Goal: Information Seeking & Learning: Check status

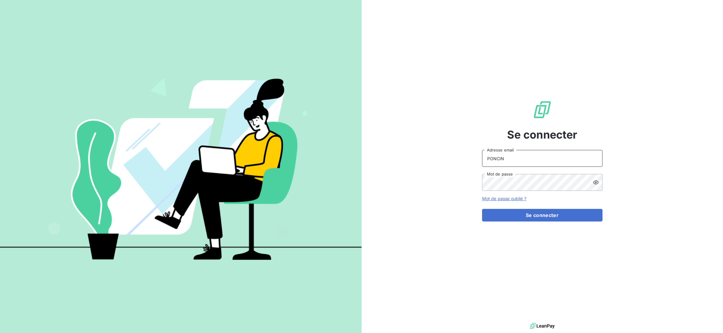
drag, startPoint x: 509, startPoint y: 157, endPoint x: 480, endPoint y: 160, distance: 29.3
click at [480, 160] on div "Se connecter PONCIN Adresse email Mot de passe Mot de passe oublié ? Se connect…" at bounding box center [541, 161] width 361 height 322
type input "[EMAIL_ADDRESS][DOMAIN_NAME]"
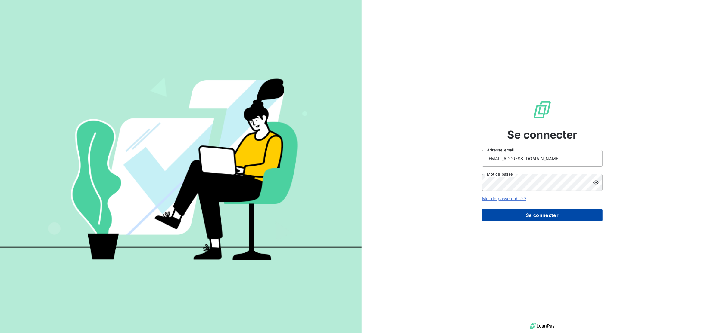
click at [515, 210] on button "Se connecter" at bounding box center [542, 215] width 120 height 13
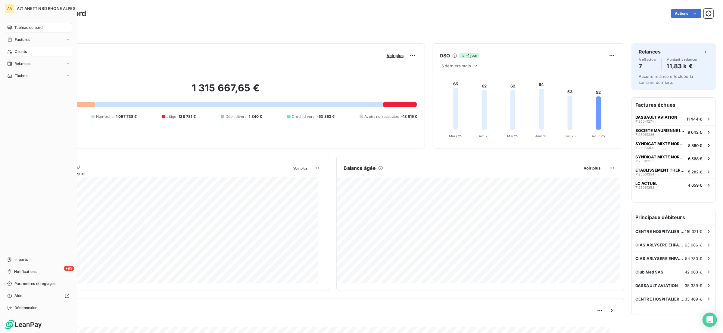
click at [11, 52] on icon at bounding box center [9, 51] width 5 height 5
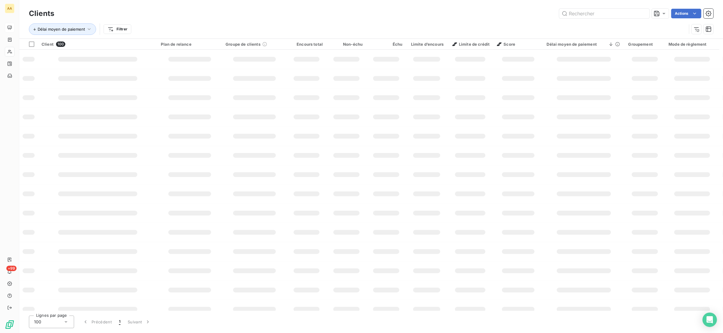
click at [10, 30] on icon at bounding box center [9, 27] width 5 height 5
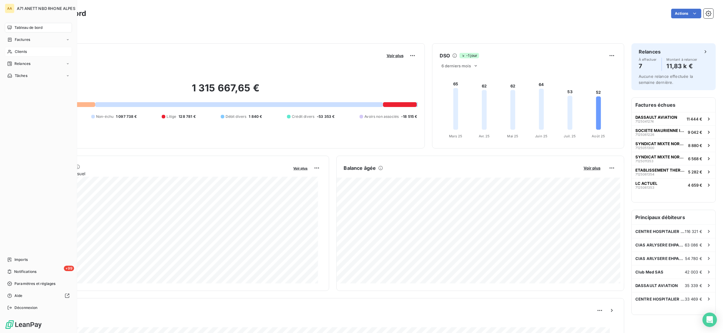
click at [15, 51] on span "Clients" at bounding box center [21, 51] width 12 height 5
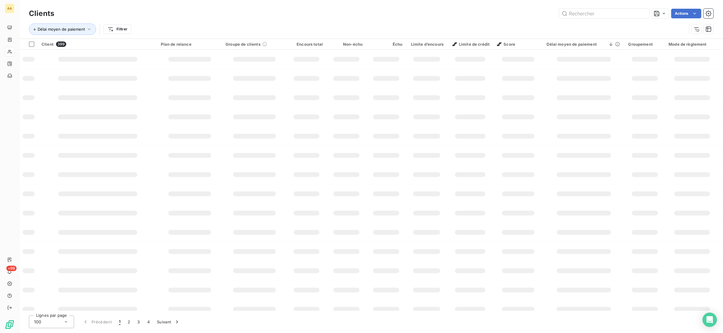
click at [581, 15] on input "text" at bounding box center [604, 14] width 90 height 10
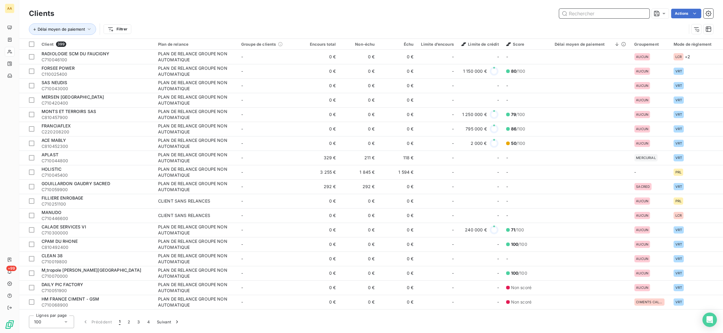
click at [589, 13] on input "text" at bounding box center [604, 14] width 90 height 10
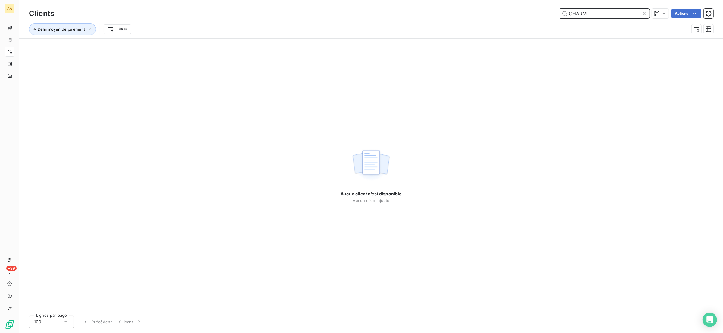
drag, startPoint x: 606, startPoint y: 8, endPoint x: 612, endPoint y: 9, distance: 5.7
click at [607, 9] on input "CHARMLILL" at bounding box center [604, 14] width 90 height 10
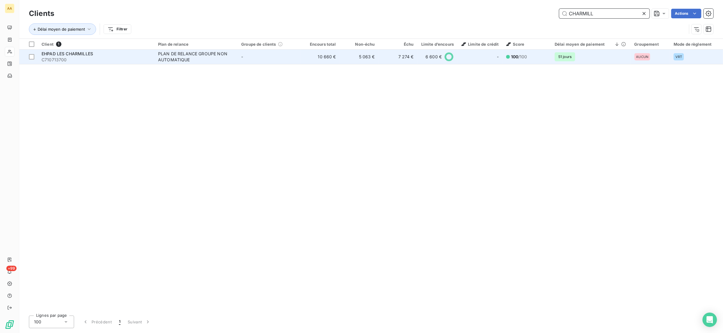
type input "CHARMILL"
click at [160, 61] on div "PLAN DE RELANCE GROUPE NON AUTOMATIQUE" at bounding box center [195, 57] width 75 height 12
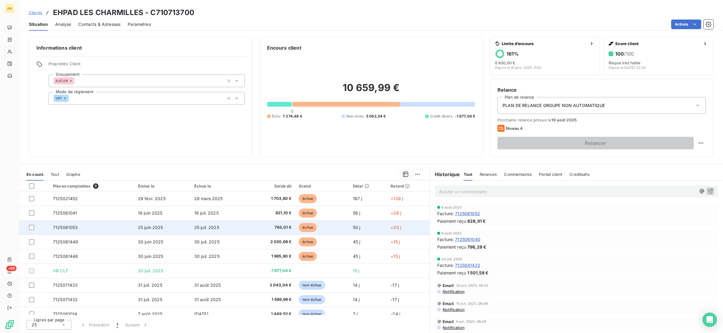
scroll to position [6, 0]
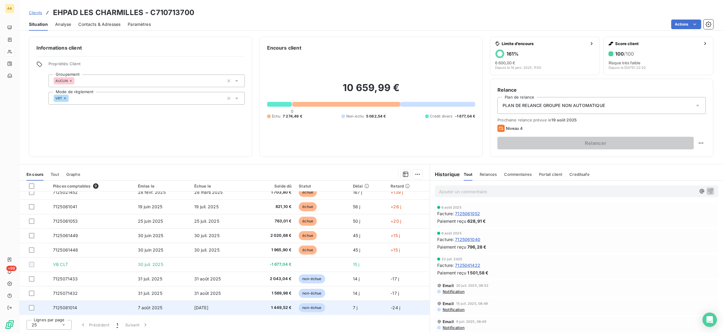
click at [257, 311] on span "1 449,52 €" at bounding box center [272, 308] width 40 height 6
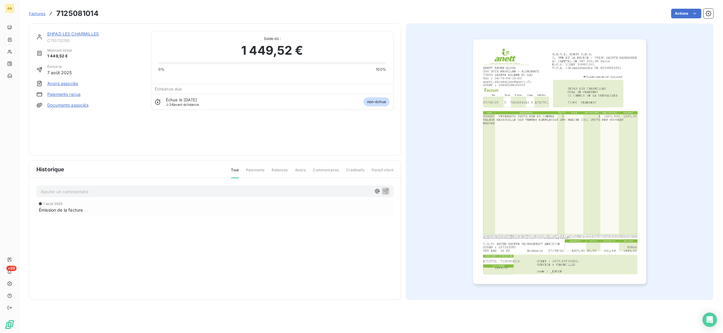
click at [544, 148] on img "button" at bounding box center [559, 161] width 173 height 245
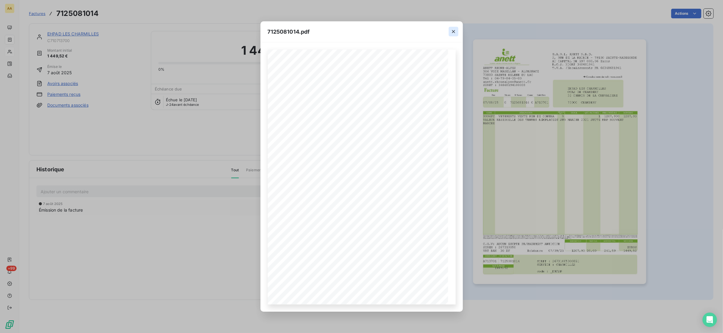
click at [451, 29] on icon "button" at bounding box center [453, 32] width 6 height 6
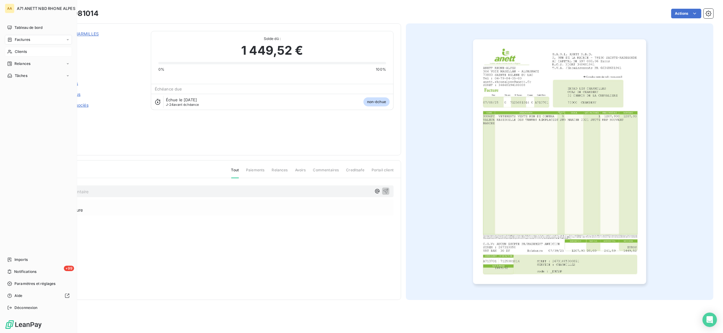
click at [14, 50] on div "Clients" at bounding box center [38, 52] width 67 height 10
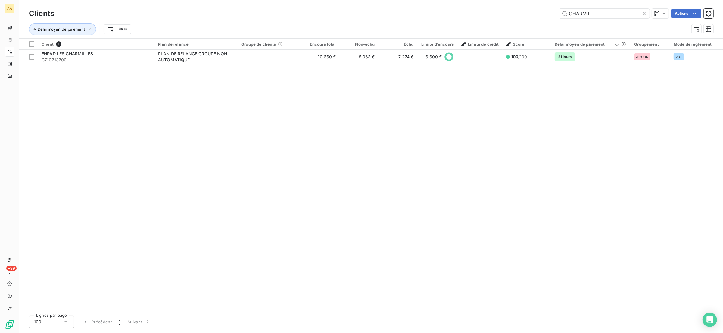
drag, startPoint x: 598, startPoint y: 13, endPoint x: 524, endPoint y: 7, distance: 74.2
click at [524, 8] on div "Clients CHARMILL Actions" at bounding box center [371, 13] width 684 height 13
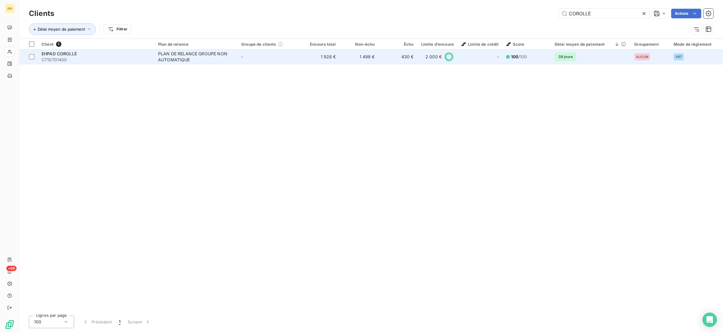
type input "COROLLE"
click at [203, 58] on div "PLAN DE RELANCE GROUPE NON AUTOMATIQUE" at bounding box center [195, 57] width 75 height 12
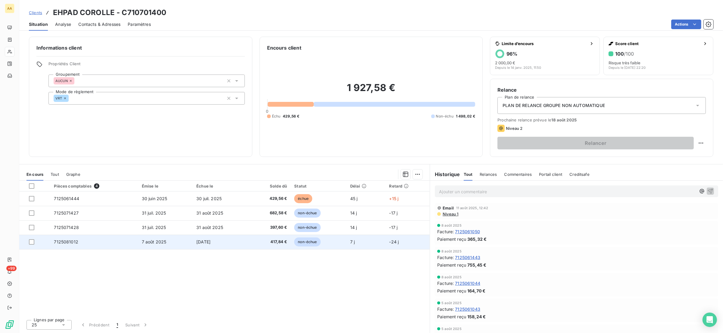
click at [173, 243] on td "7 août 2025" at bounding box center [165, 242] width 54 height 14
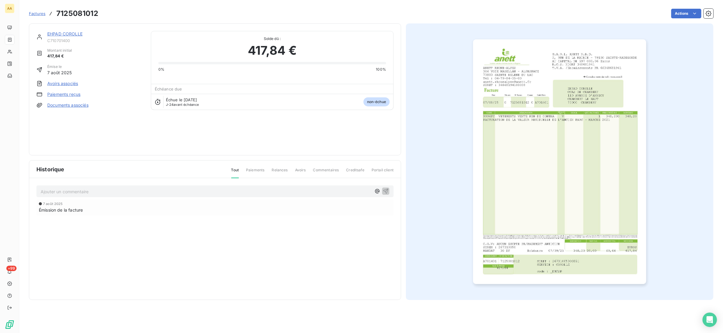
click at [503, 241] on img "button" at bounding box center [559, 161] width 173 height 245
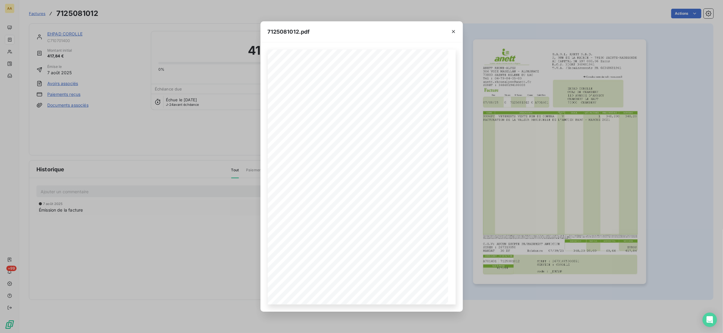
drag, startPoint x: 240, startPoint y: 85, endPoint x: 188, endPoint y: 36, distance: 71.9
click at [240, 85] on div "7125081012.pdf S.A.R.L. ANETT N.B.D. [STREET_ADDRESS] AU CAPITAL DE 597 000,06 …" at bounding box center [361, 166] width 723 height 333
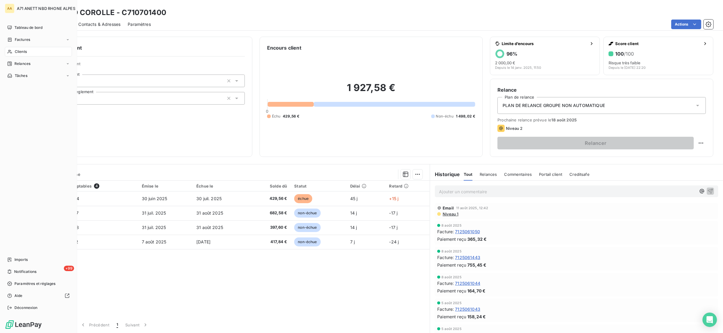
click at [25, 50] on span "Clients" at bounding box center [21, 51] width 12 height 5
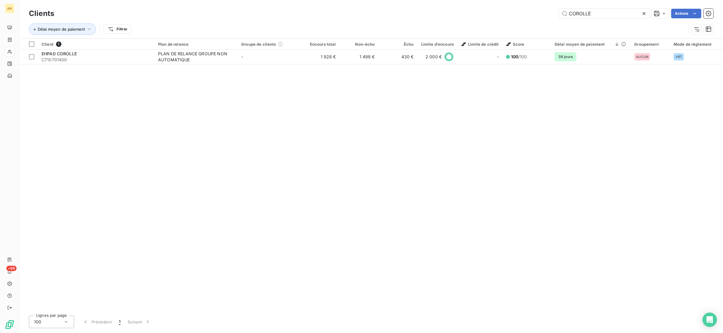
drag, startPoint x: 593, startPoint y: 15, endPoint x: 529, endPoint y: 14, distance: 64.1
click at [522, 16] on div "COROLLE Actions" at bounding box center [386, 14] width 651 height 10
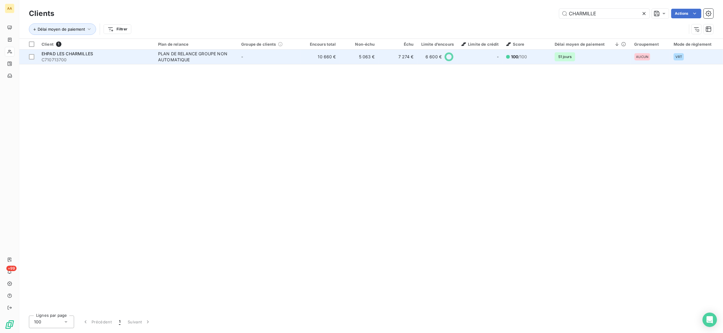
type input "CHARMILLE"
click at [159, 57] on div "PLAN DE RELANCE GROUPE NON AUTOMATIQUE" at bounding box center [195, 57] width 75 height 12
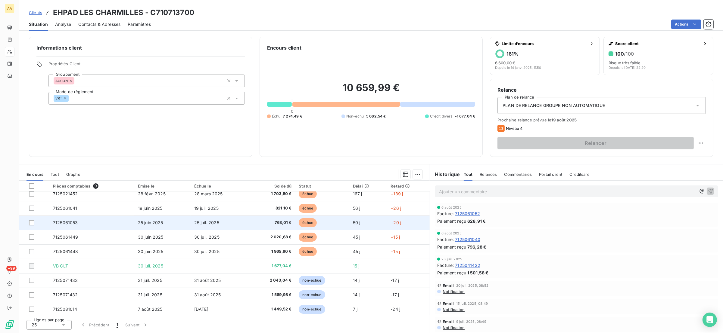
scroll to position [6, 0]
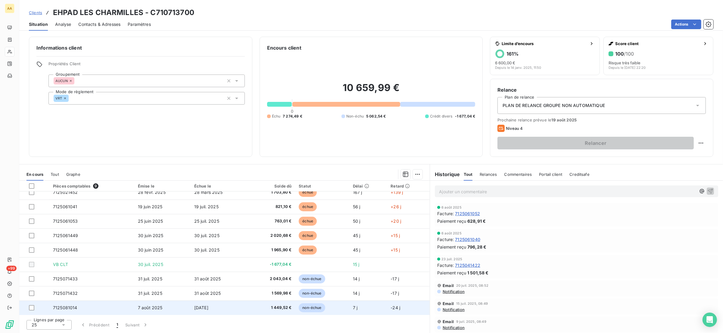
click at [104, 309] on td "7125081014" at bounding box center [91, 308] width 85 height 14
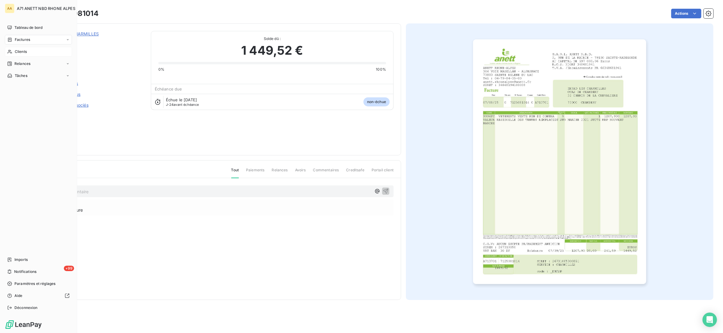
click at [21, 52] on span "Clients" at bounding box center [21, 51] width 12 height 5
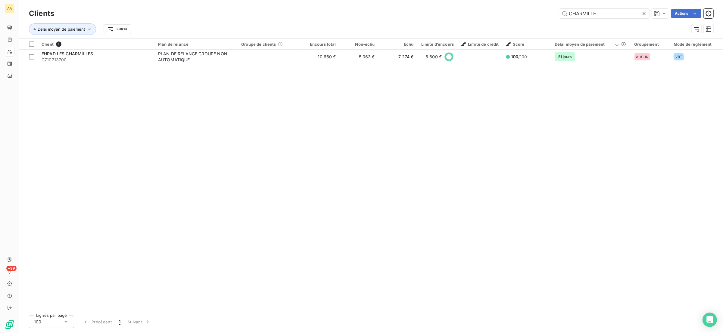
drag, startPoint x: 596, startPoint y: 14, endPoint x: 511, endPoint y: 20, distance: 85.9
click at [511, 20] on div "Clients CHARMILLE Actions Délai moyen de paiement Filtrer" at bounding box center [371, 22] width 684 height 31
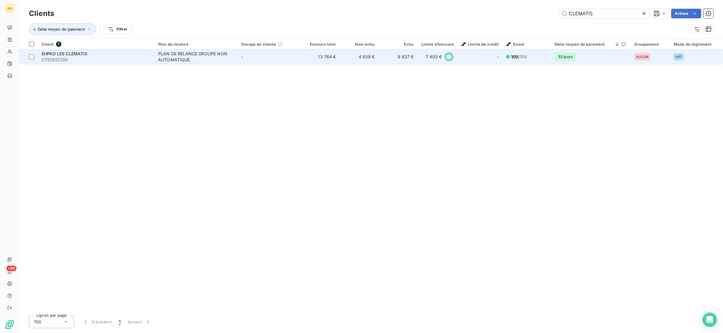
type input "CLEMATIS"
click at [222, 54] on div "PLAN DE RELANCE GROUPE NON AUTOMATIQUE" at bounding box center [195, 57] width 75 height 12
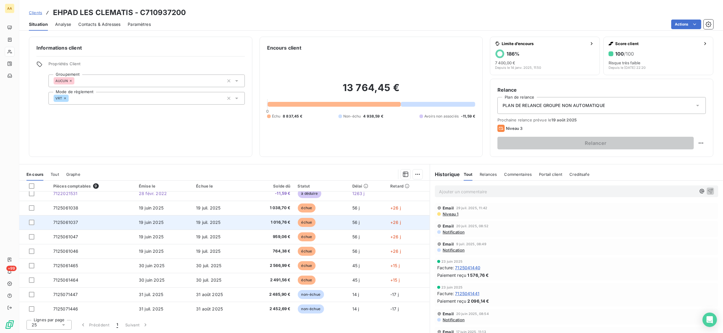
scroll to position [6, 0]
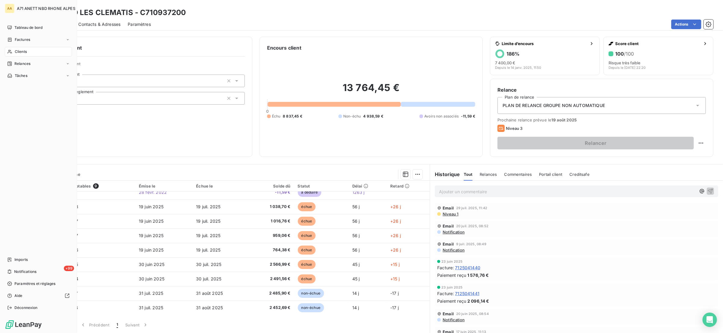
click at [18, 49] on span "Clients" at bounding box center [21, 51] width 12 height 5
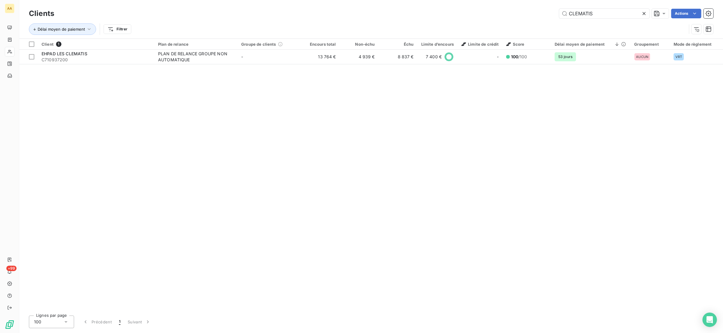
drag, startPoint x: 600, startPoint y: 14, endPoint x: 531, endPoint y: 14, distance: 68.3
click at [528, 17] on div "CLEMATIS Actions" at bounding box center [386, 14] width 651 height 10
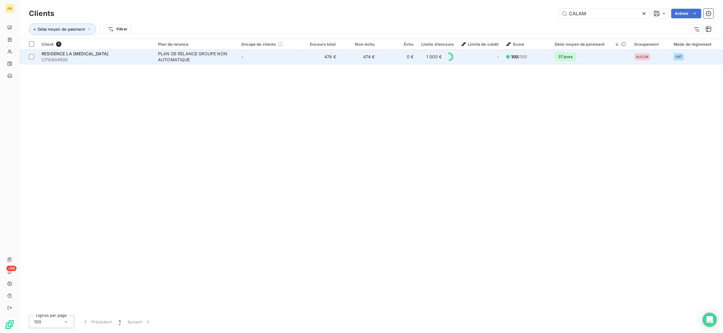
type input "CALAM"
click at [176, 58] on div "PLAN DE RELANCE GROUPE NON AUTOMATIQUE" at bounding box center [195, 57] width 75 height 12
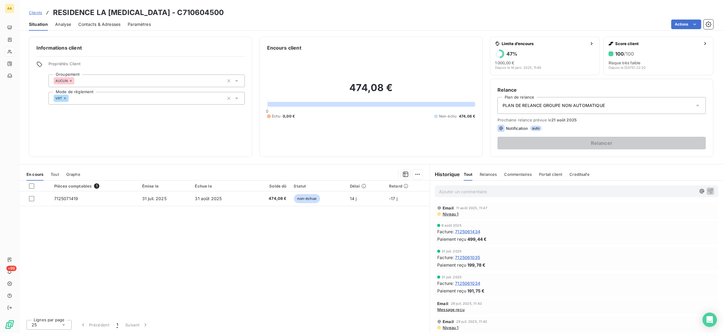
click at [299, 245] on div "Pièces comptables 1 Émise le Échue le Solde dû Statut Délai Retard 7125071419 3…" at bounding box center [224, 248] width 410 height 135
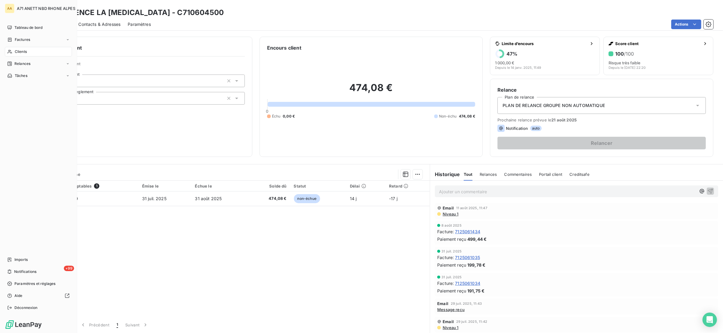
click at [15, 50] on span "Clients" at bounding box center [21, 51] width 12 height 5
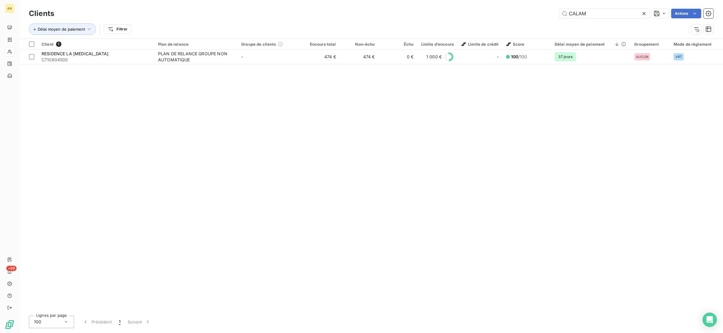
drag, startPoint x: 596, startPoint y: 16, endPoint x: 543, endPoint y: 12, distance: 53.4
click at [543, 12] on div "CALAM Actions" at bounding box center [386, 14] width 651 height 10
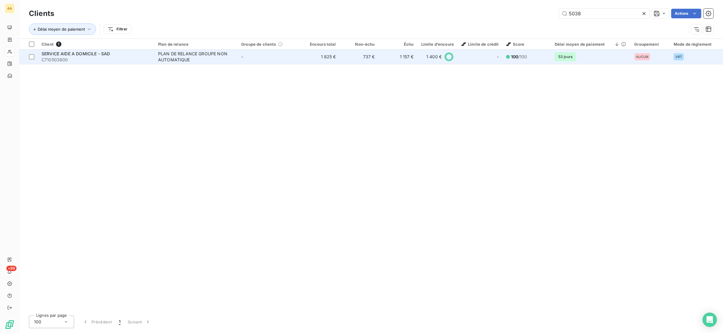
type input "5038"
click at [93, 60] on span "C710503800" at bounding box center [96, 60] width 109 height 6
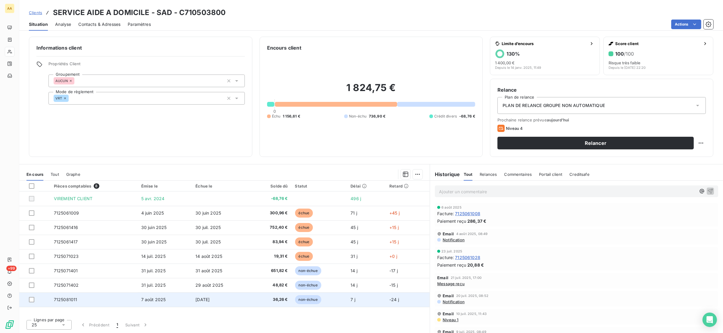
click at [101, 301] on td "7125081011" at bounding box center [93, 300] width 87 height 14
